Goal: Find specific page/section: Find specific page/section

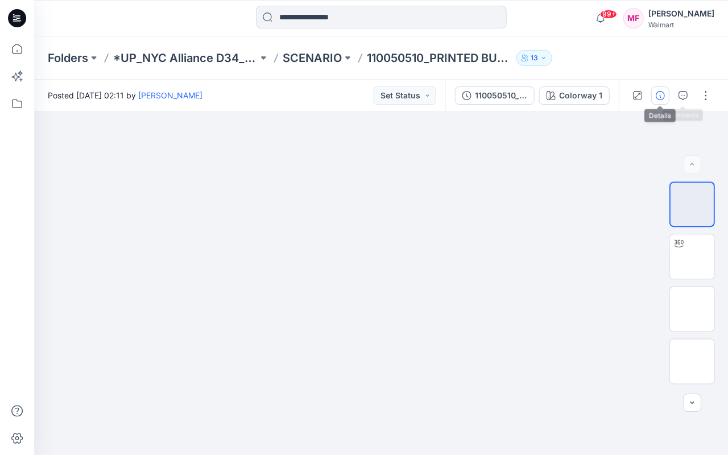
click at [658, 96] on icon "button" at bounding box center [659, 95] width 9 height 9
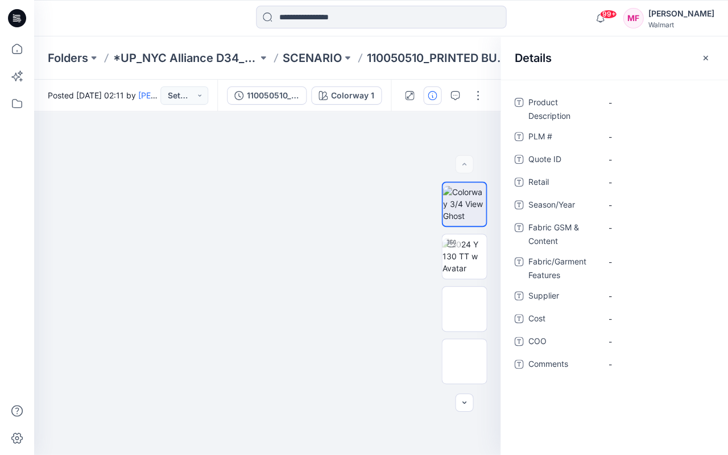
click at [705, 56] on icon "button" at bounding box center [704, 57] width 9 height 9
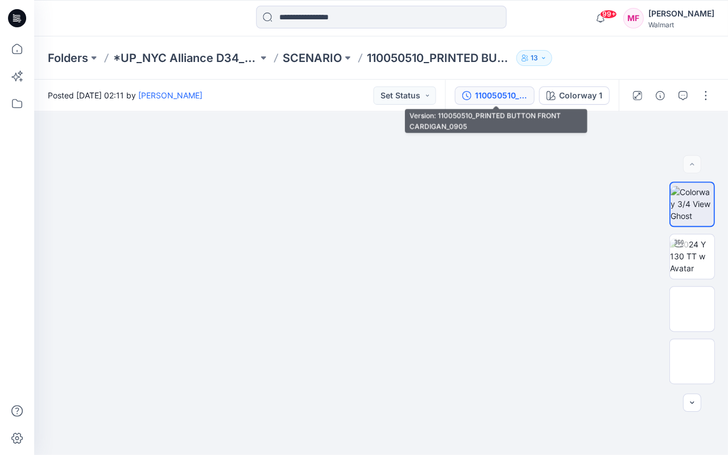
click at [504, 94] on div "110050510_PRINTED BUTTON FRONT CARDIGAN_0905" at bounding box center [500, 95] width 52 height 13
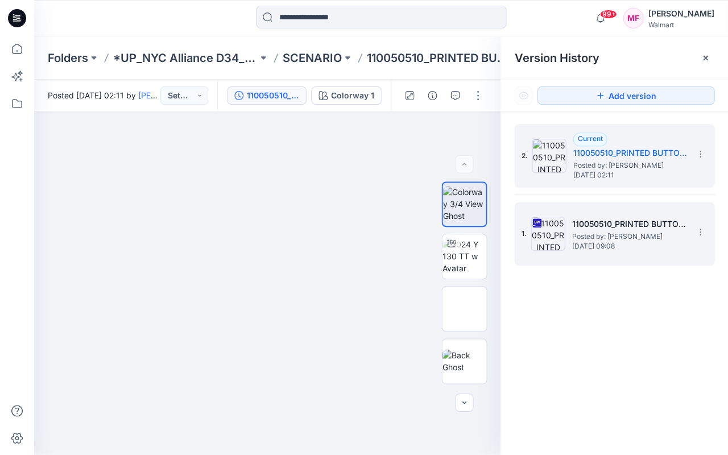
click at [610, 224] on h5 "110050510_PRINTED BUTTON FRONT CARDIGAN" at bounding box center [628, 224] width 114 height 14
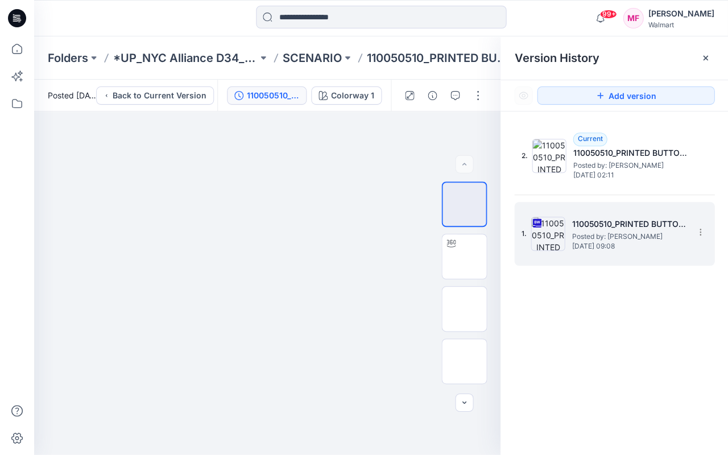
click at [625, 236] on span "Posted by: [PERSON_NAME]" at bounding box center [628, 236] width 114 height 11
click at [611, 231] on span "Posted by: [PERSON_NAME]" at bounding box center [628, 236] width 114 height 11
click at [587, 225] on h5 "110050510_PRINTED BUTTON FRONT CARDIGAN" at bounding box center [628, 224] width 114 height 14
click at [545, 206] on div "1. 110050510_PRINTED BUTTON FRONT CARDIGAN Posted by: Winnie Liu Thursday, Sept…" at bounding box center [606, 233] width 171 height 55
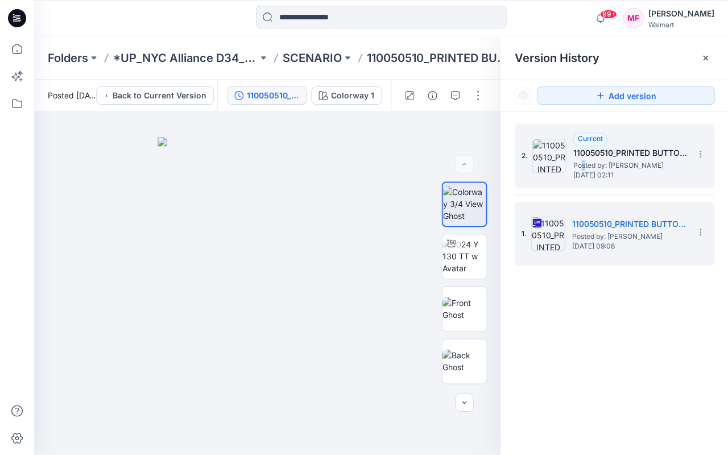
click at [581, 161] on span "Posted by: [PERSON_NAME]" at bounding box center [629, 165] width 114 height 11
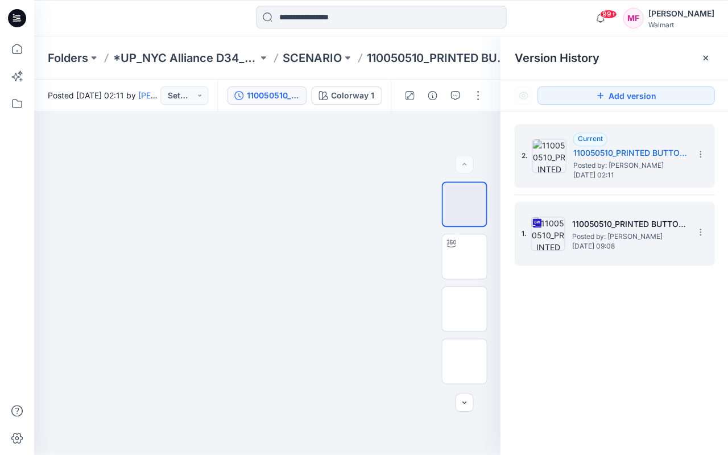
click at [583, 206] on div "1. 110050510_PRINTED BUTTON FRONT CARDIGAN Posted by: Winnie Liu Thursday, Sept…" at bounding box center [606, 233] width 171 height 55
click at [569, 139] on div "2. Current 110050510_PRINTED BUTTON FRONT CARDIGAN_0905 Posted by: Winnie Liu F…" at bounding box center [606, 155] width 171 height 55
click at [579, 219] on h5 "110050510_PRINTED BUTTON FRONT CARDIGAN" at bounding box center [628, 224] width 114 height 14
click at [556, 131] on div "2. Current 110050510_PRINTED BUTTON FRONT CARDIGAN_0905 Posted by: Winnie Liu F…" at bounding box center [606, 155] width 171 height 55
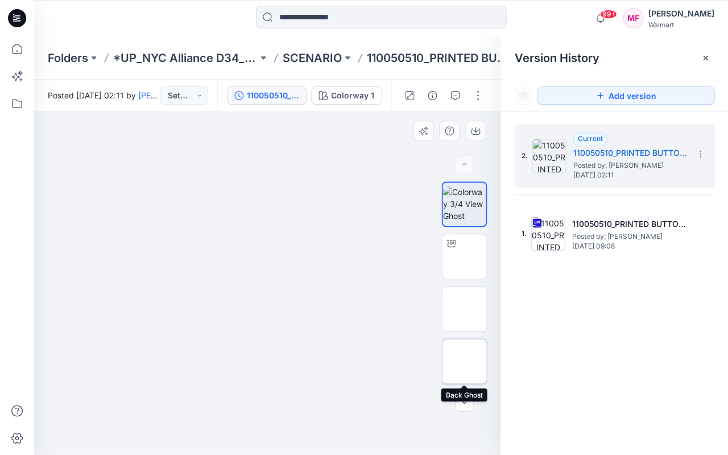
click at [464, 361] on img at bounding box center [464, 361] width 0 height 0
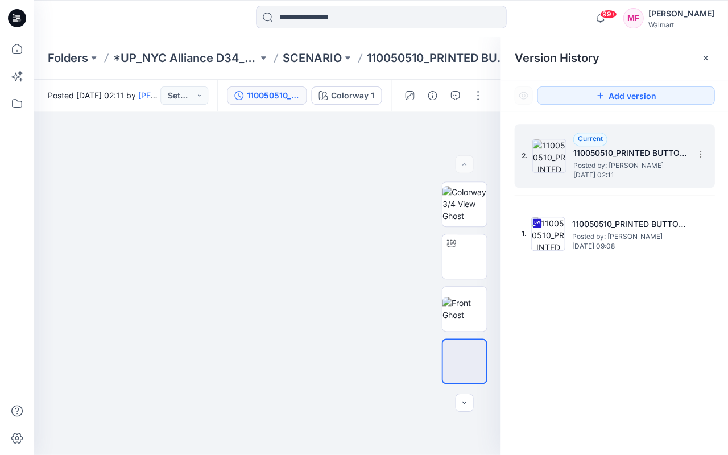
click at [587, 165] on span "Posted by: [PERSON_NAME]" at bounding box center [629, 165] width 114 height 11
click at [575, 172] on span "Friday, September 05, 2025 02:11" at bounding box center [629, 175] width 114 height 8
click at [479, 304] on img at bounding box center [464, 309] width 44 height 24
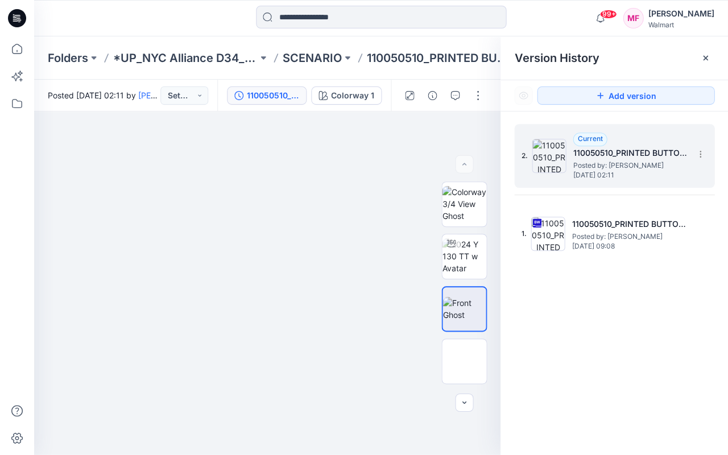
click at [568, 168] on div "2. Current 110050510_PRINTED BUTTON FRONT CARDIGAN_0905 Posted by: Winnie Liu F…" at bounding box center [606, 155] width 171 height 55
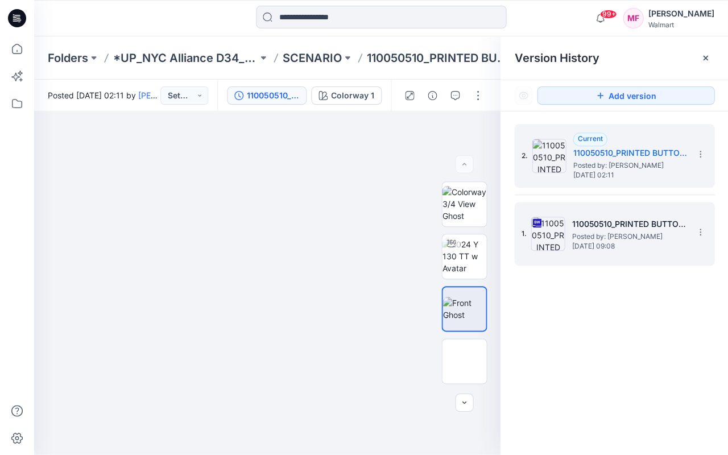
click at [594, 231] on span "Posted by: [PERSON_NAME]" at bounding box center [628, 236] width 114 height 11
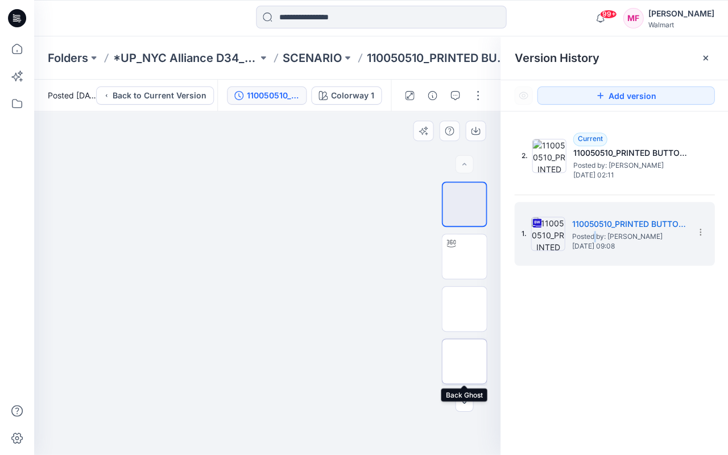
click at [464, 361] on img at bounding box center [464, 361] width 0 height 0
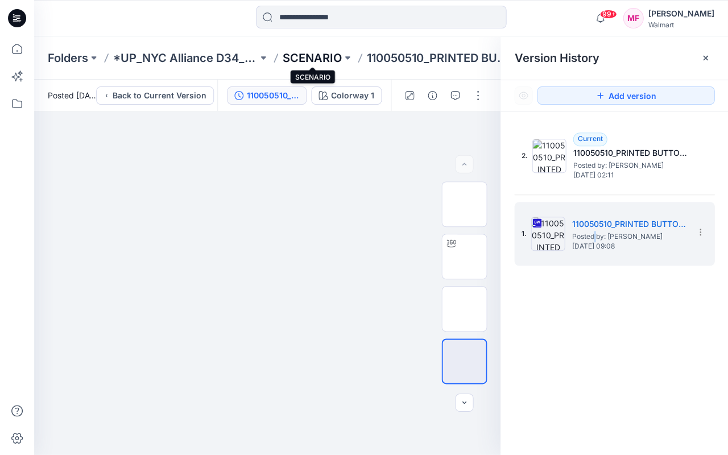
click at [329, 55] on p "SCENARIO" at bounding box center [312, 58] width 59 height 16
